Goal: Task Accomplishment & Management: Manage account settings

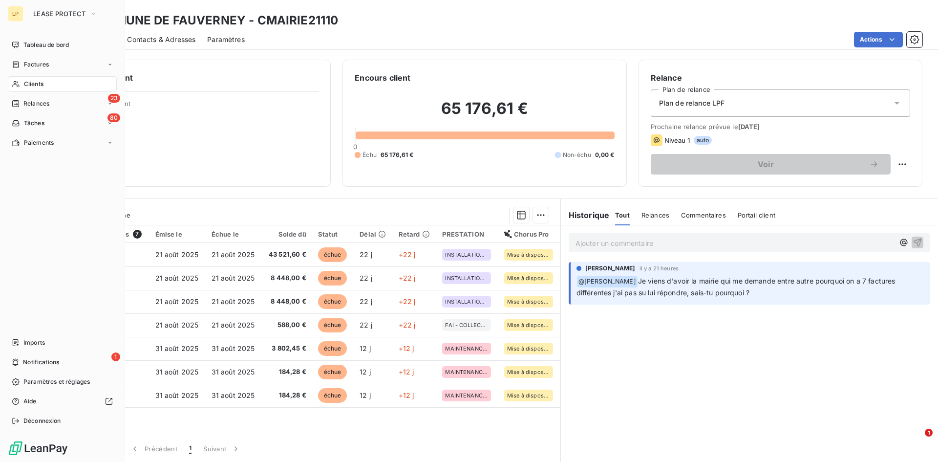
click at [12, 12] on div "LP" at bounding box center [16, 14] width 16 height 16
click at [64, 21] on button "LEASE PROTECT" at bounding box center [65, 14] width 76 height 16
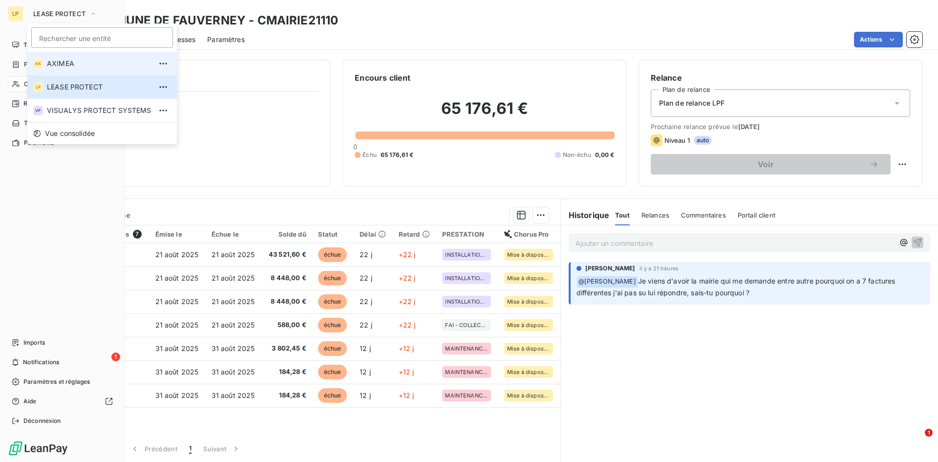
click at [70, 63] on span "AXIMEA" at bounding box center [99, 64] width 105 height 10
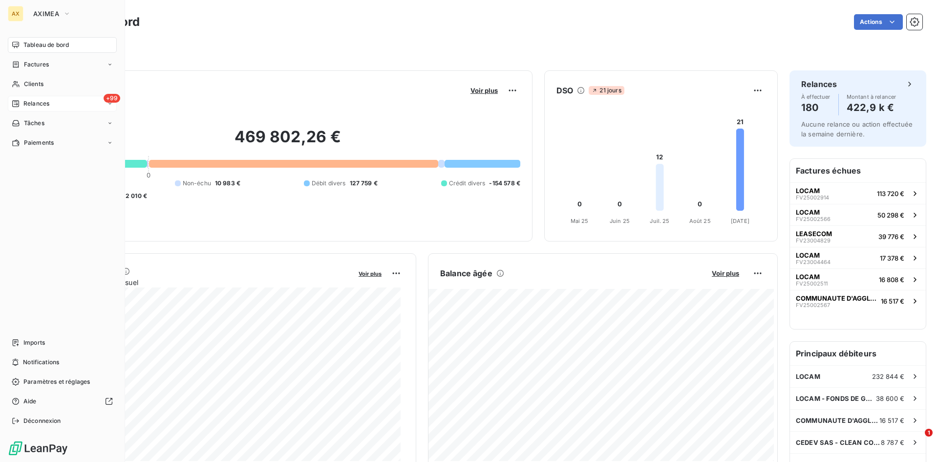
click at [68, 102] on div "+99 Relances" at bounding box center [62, 104] width 109 height 16
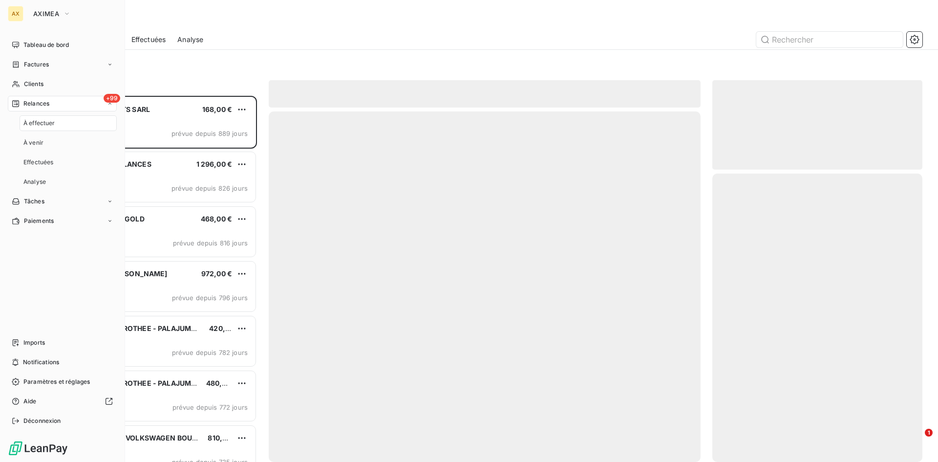
scroll to position [359, 203]
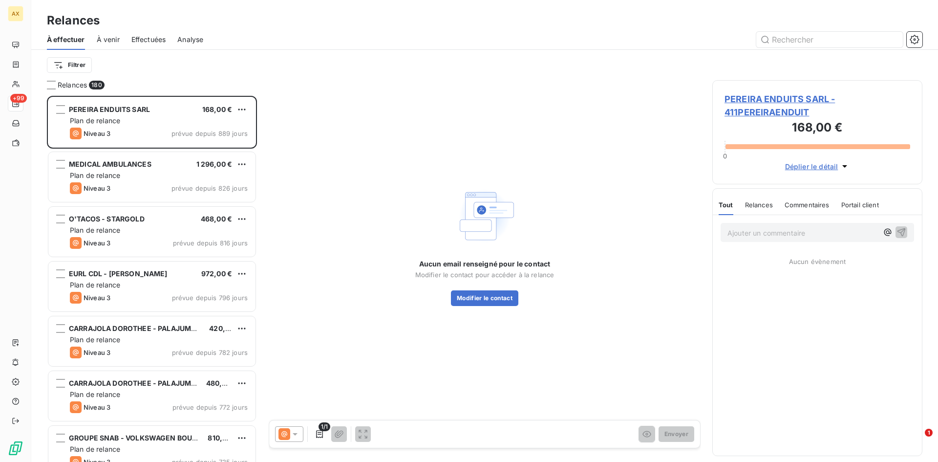
click at [116, 38] on span "À venir" at bounding box center [108, 40] width 23 height 10
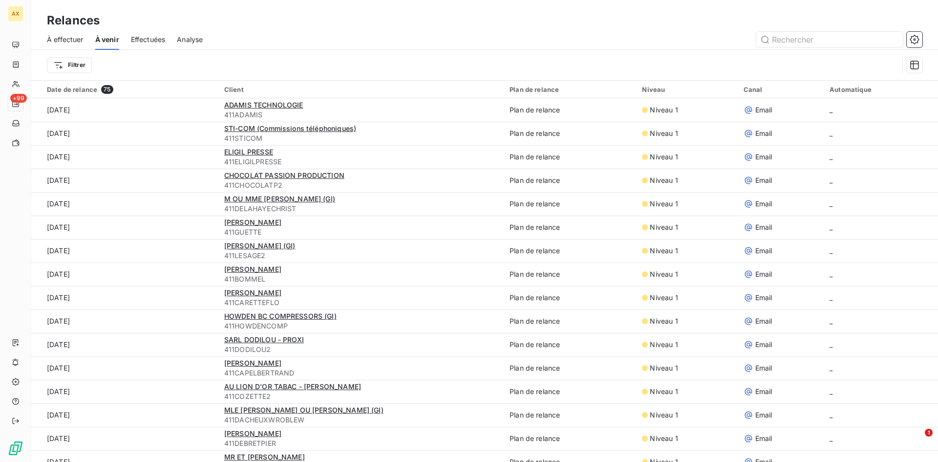
click at [144, 42] on span "Effectuées" at bounding box center [148, 40] width 35 height 10
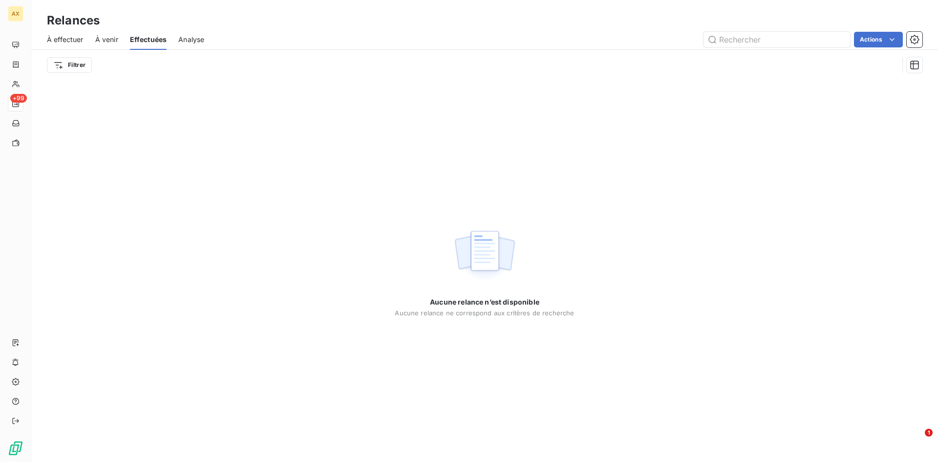
click at [475, 459] on div "Aucune relance n’est disponible Aucune relance ne correspond aux critères de re…" at bounding box center [484, 271] width 907 height 382
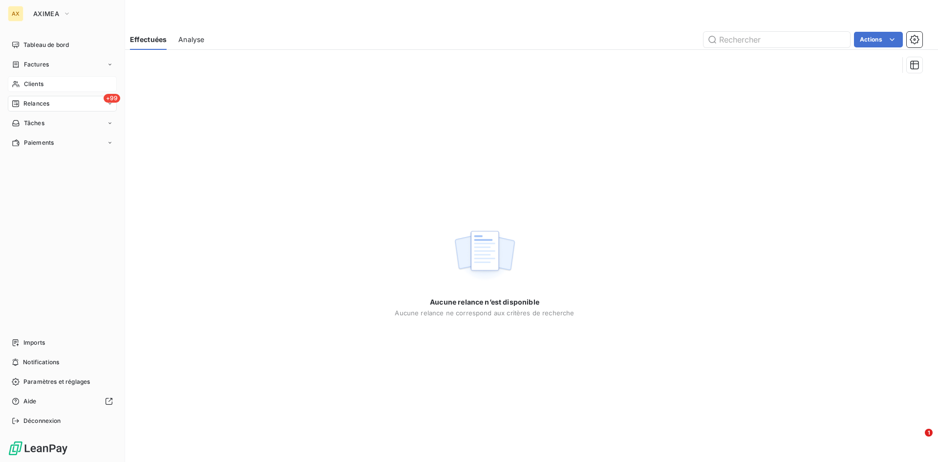
click at [49, 80] on div "Clients" at bounding box center [62, 84] width 109 height 16
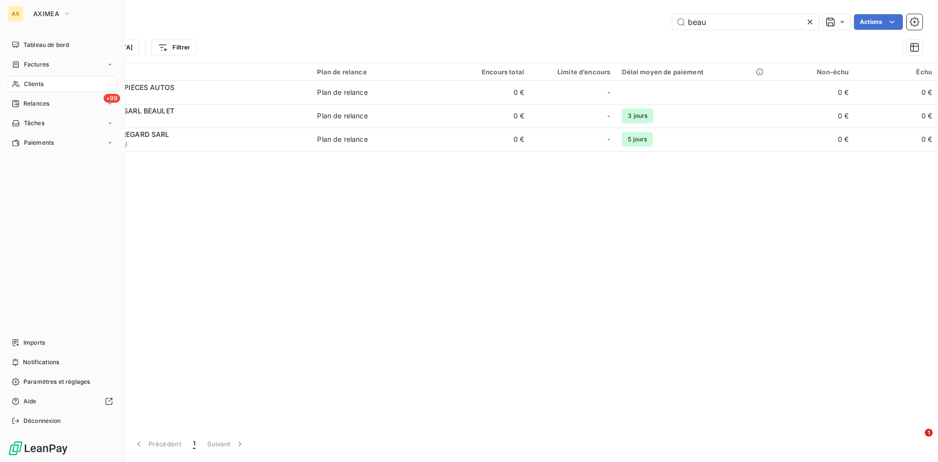
type input "beau"
click at [19, 10] on div "AX" at bounding box center [16, 14] width 16 height 16
click at [38, 14] on span "AXIMEA" at bounding box center [46, 14] width 26 height 8
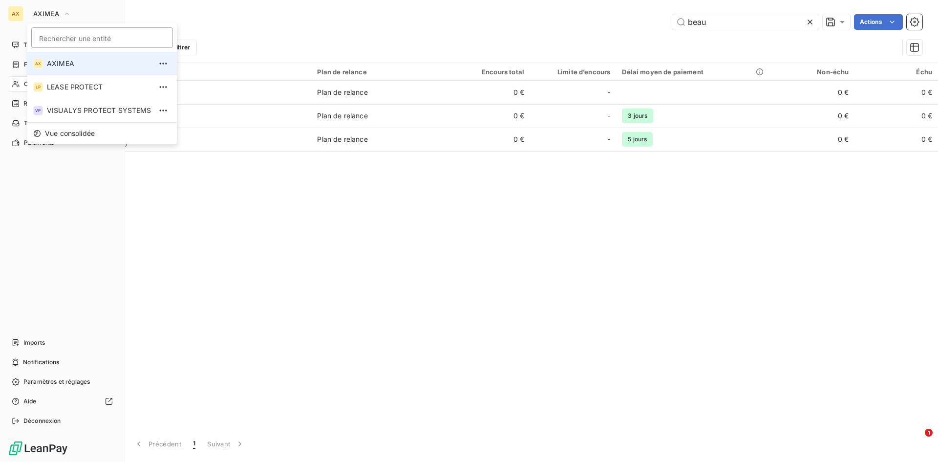
click at [207, 311] on div "Client 3 Plan de relance Encours total Limite d’encours Délai moyen de paiement…" at bounding box center [484, 244] width 907 height 363
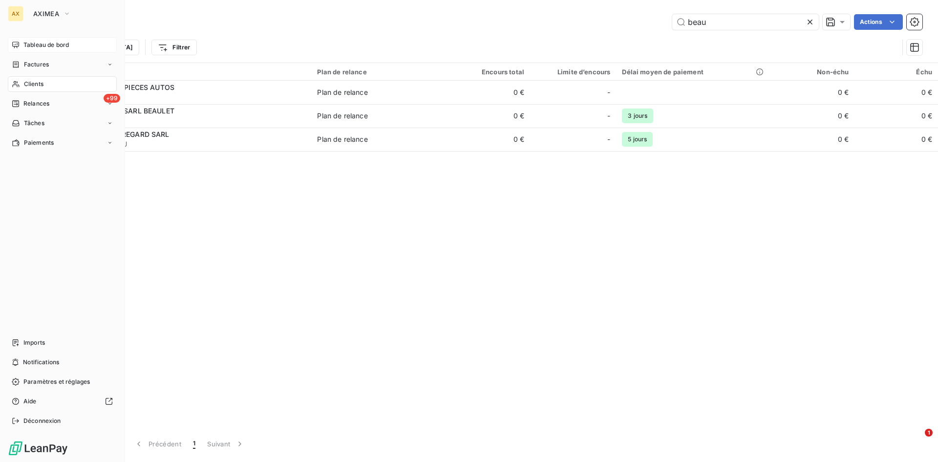
click at [42, 48] on span "Tableau de bord" at bounding box center [45, 45] width 45 height 9
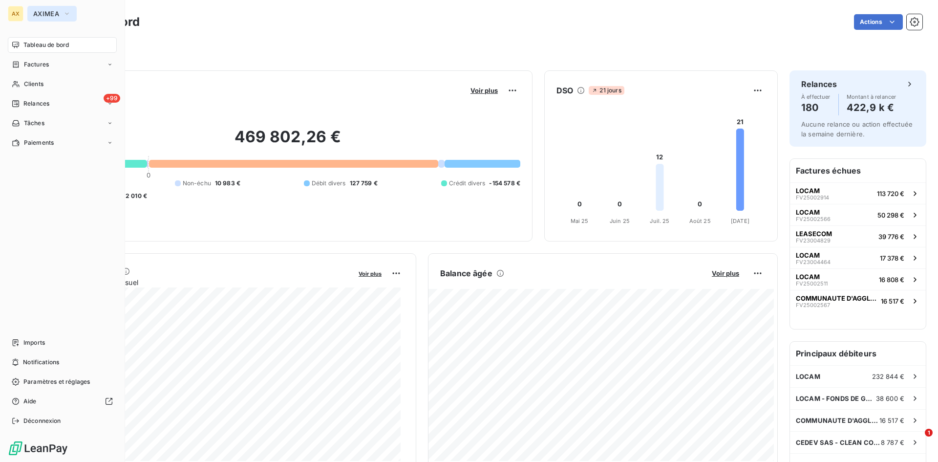
click at [51, 12] on span "AXIMEA" at bounding box center [46, 14] width 26 height 8
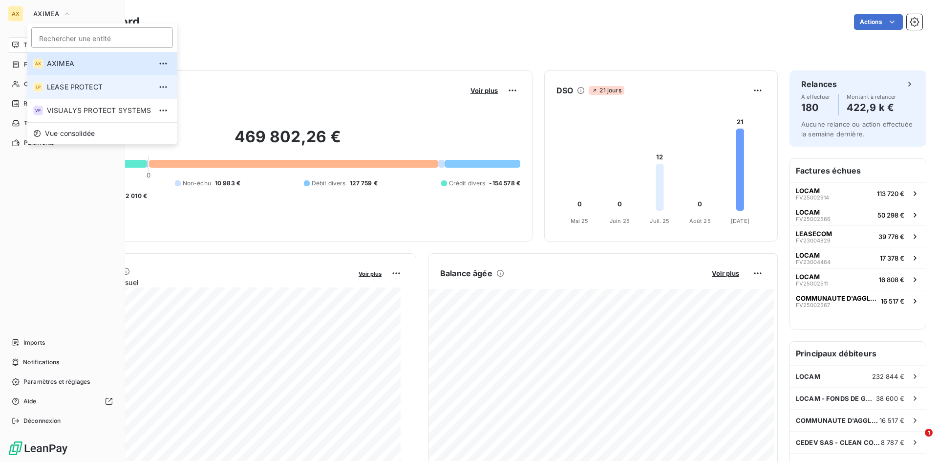
click at [87, 88] on span "LEASE PROTECT" at bounding box center [99, 87] width 105 height 10
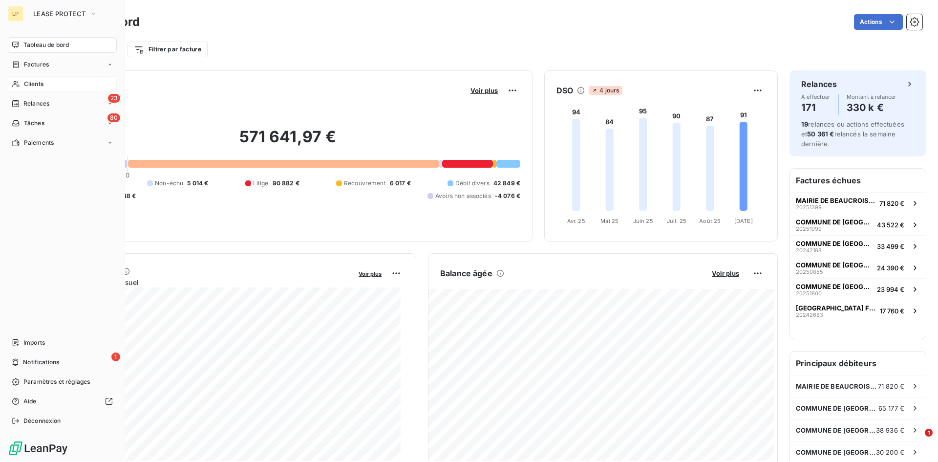
click at [42, 79] on div "Clients" at bounding box center [62, 84] width 109 height 16
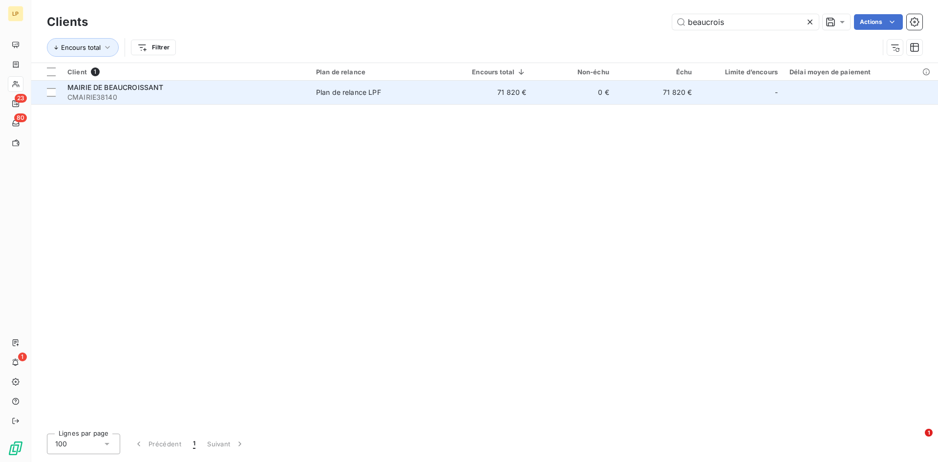
type input "beaucrois"
click at [419, 87] on span "Plan de relance LPF" at bounding box center [377, 92] width 123 height 10
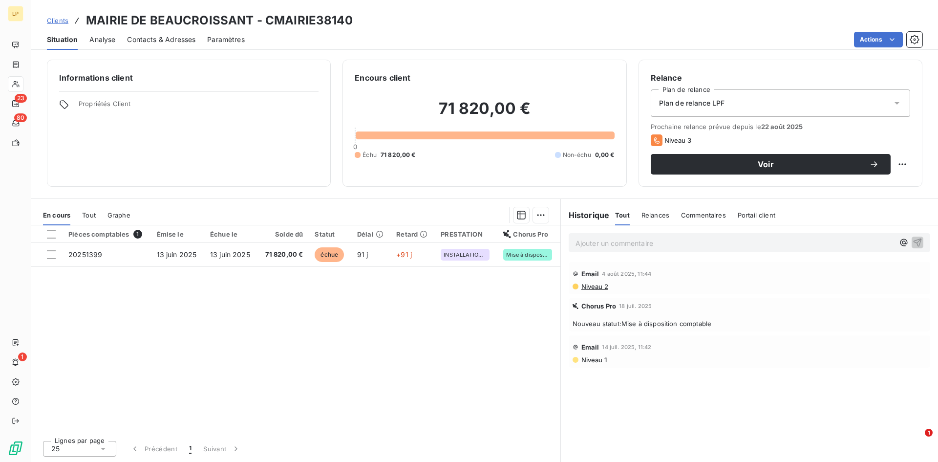
click at [114, 328] on div "Pièces comptables 1 Émise le Échue le Solde dû Statut Délai Retard PRESTATION C…" at bounding box center [295, 328] width 529 height 207
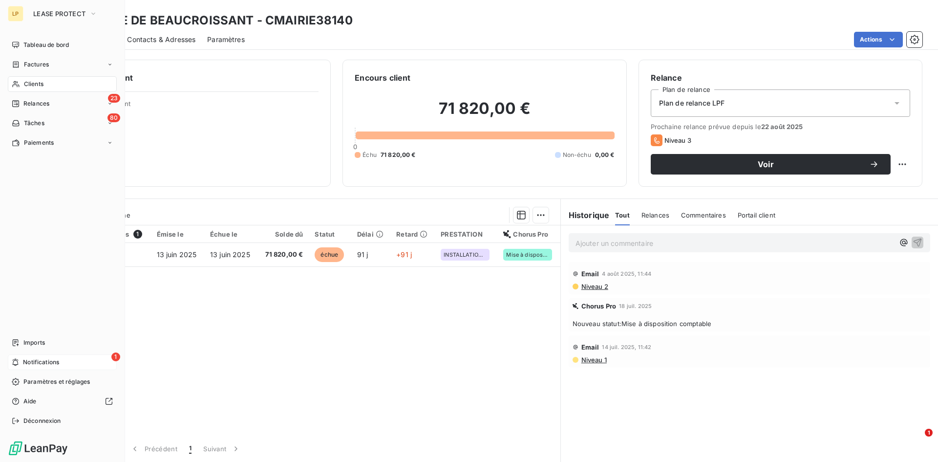
click at [24, 361] on span "Notifications" at bounding box center [41, 362] width 36 height 9
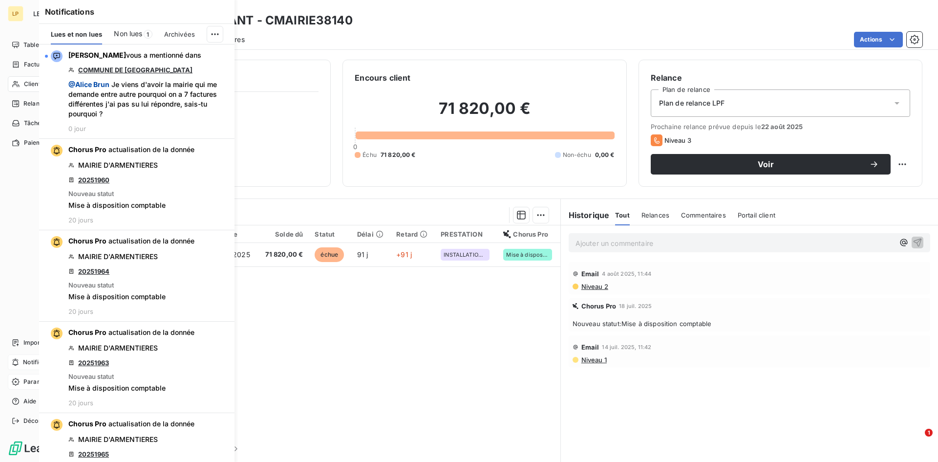
click at [19, 381] on icon at bounding box center [15, 381] width 7 height 7
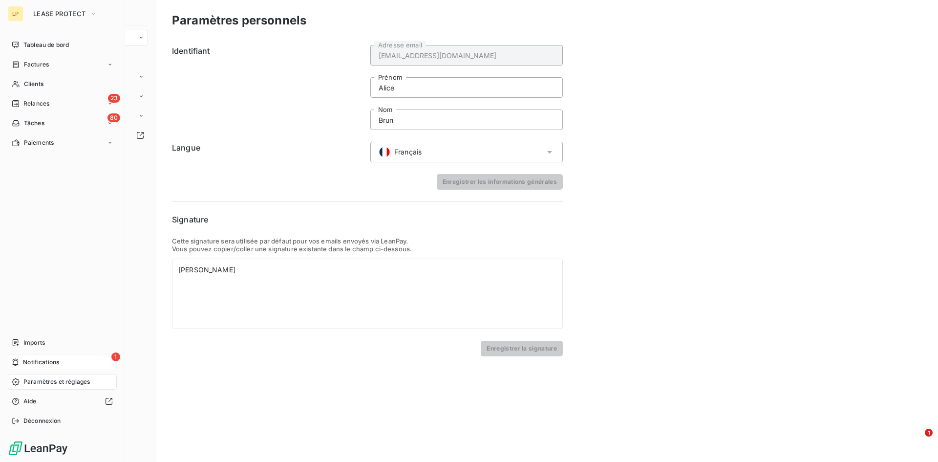
click at [49, 356] on div "1 Notifications" at bounding box center [62, 362] width 109 height 16
click at [33, 386] on div "Paramètres et réglages" at bounding box center [62, 382] width 109 height 16
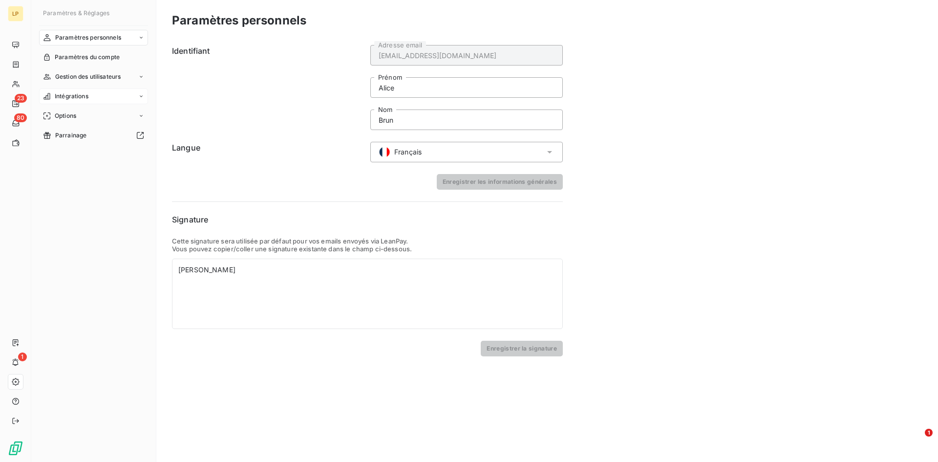
click at [90, 101] on div "Intégrations" at bounding box center [93, 96] width 109 height 16
